Goal: Check status: Check status

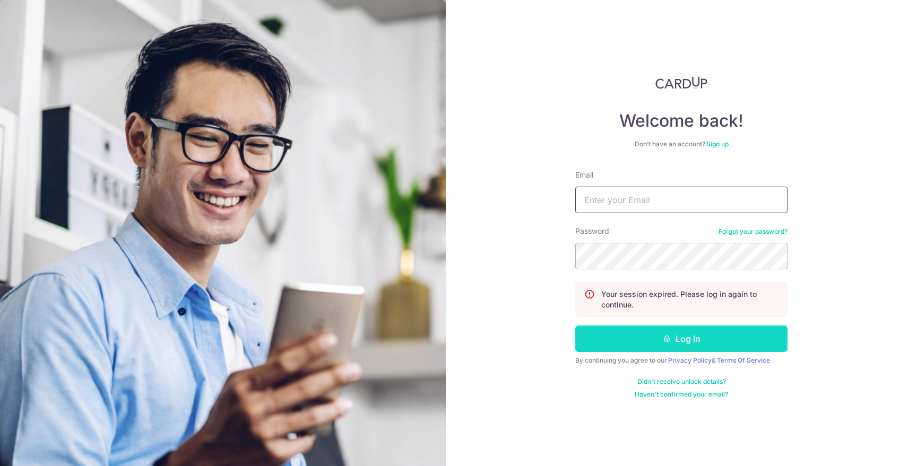
type input "[DOMAIN_NAME][EMAIL_ADDRESS][DOMAIN_NAME]"
click at [614, 332] on button "Log in" at bounding box center [681, 339] width 212 height 27
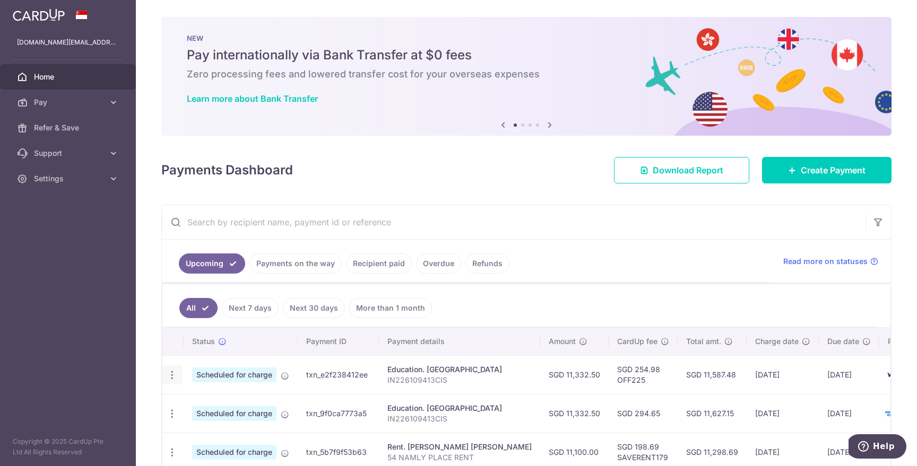
click at [170, 376] on icon "button" at bounding box center [172, 375] width 11 height 11
click at [531, 279] on ul "Upcoming Payments on the way Recipient paid Overdue Refunds" at bounding box center [466, 261] width 609 height 43
click at [690, 373] on td "SGD 11,587.48" at bounding box center [712, 375] width 69 height 39
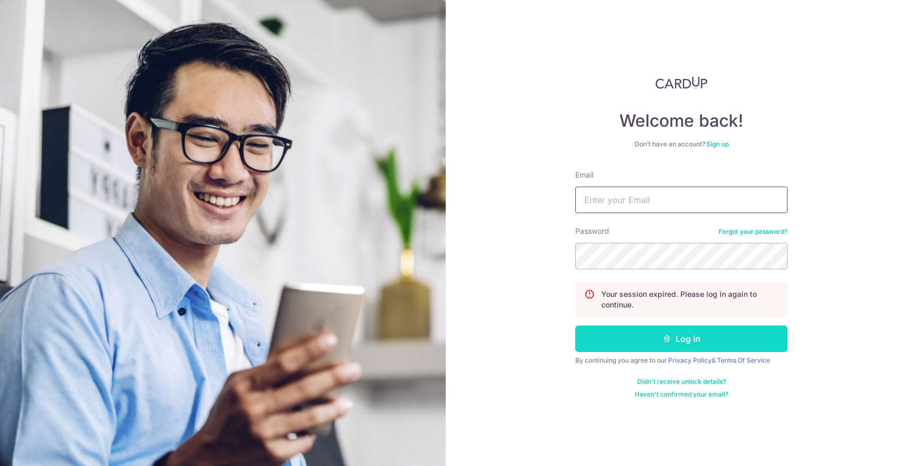
type input "[DOMAIN_NAME][EMAIL_ADDRESS][DOMAIN_NAME]"
click at [654, 342] on button "Log in" at bounding box center [681, 339] width 212 height 27
